Goal: Task Accomplishment & Management: Manage account settings

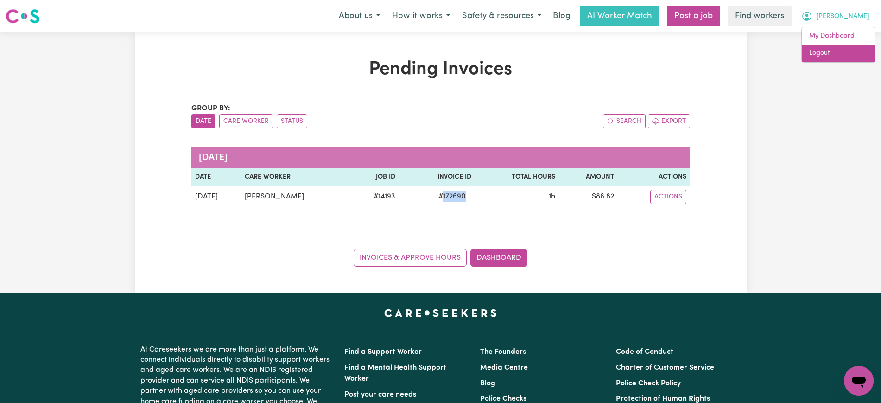
drag, startPoint x: 0, startPoint y: 0, endPoint x: 842, endPoint y: 46, distance: 843.7
click at [842, 46] on link "Logout" at bounding box center [838, 54] width 73 height 18
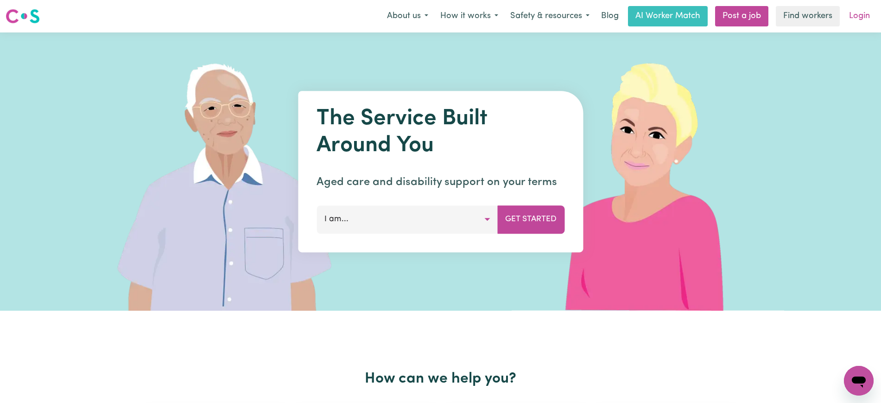
click at [863, 9] on link "Login" at bounding box center [860, 16] width 32 height 20
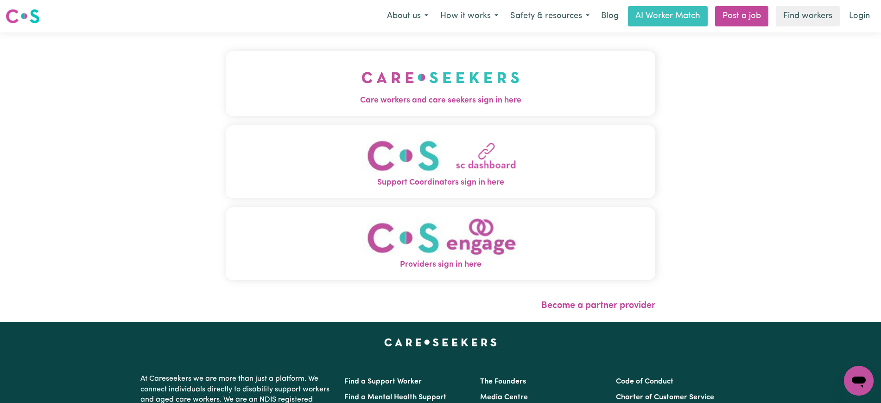
click at [503, 83] on img "Care workers and care seekers sign in here" at bounding box center [441, 77] width 158 height 34
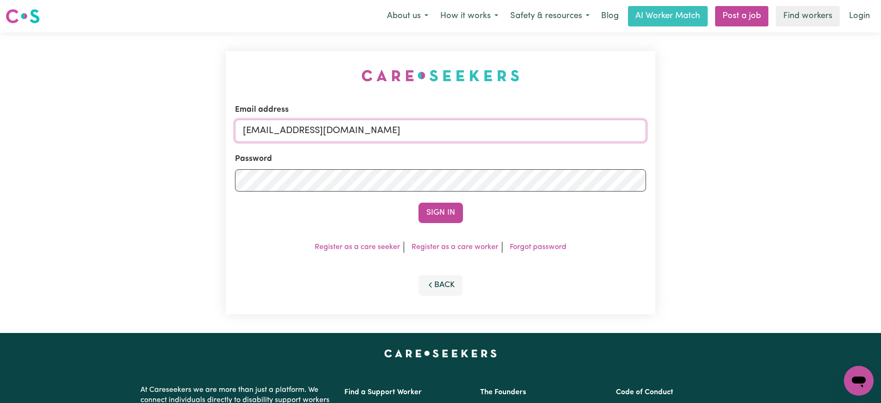
drag, startPoint x: 477, startPoint y: 122, endPoint x: 0, endPoint y: 121, distance: 476.6
click at [0, 127] on div "Email address [EMAIL_ADDRESS][DOMAIN_NAME] Password Sign In Register as a care …" at bounding box center [440, 182] width 881 height 300
type input "[PERSON_NAME][EMAIL_ADDRESS][DOMAIN_NAME]"
click at [419, 203] on button "Sign In" at bounding box center [441, 213] width 45 height 20
